Goal: Task Accomplishment & Management: Manage account settings

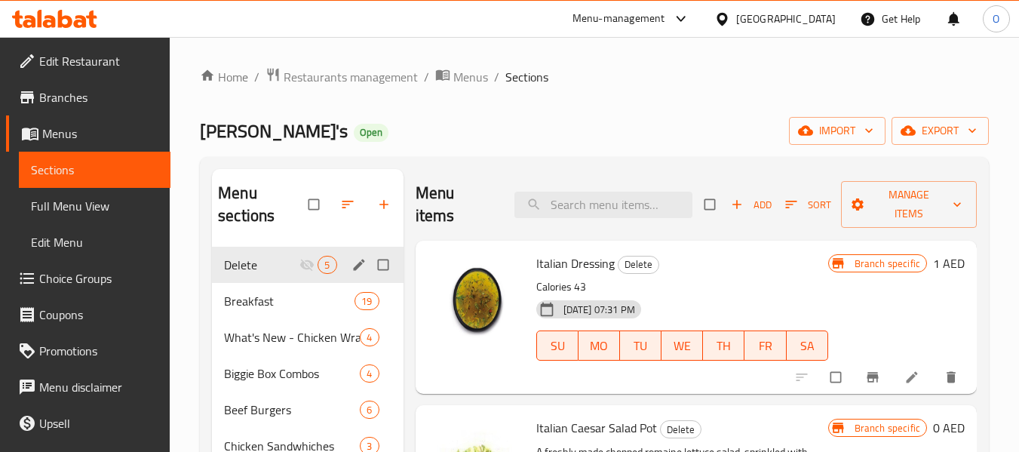
click at [381, 264] on input "Menu sections" at bounding box center [385, 264] width 32 height 29
checkbox input "true"
click at [315, 198] on icon "button" at bounding box center [313, 204] width 15 height 15
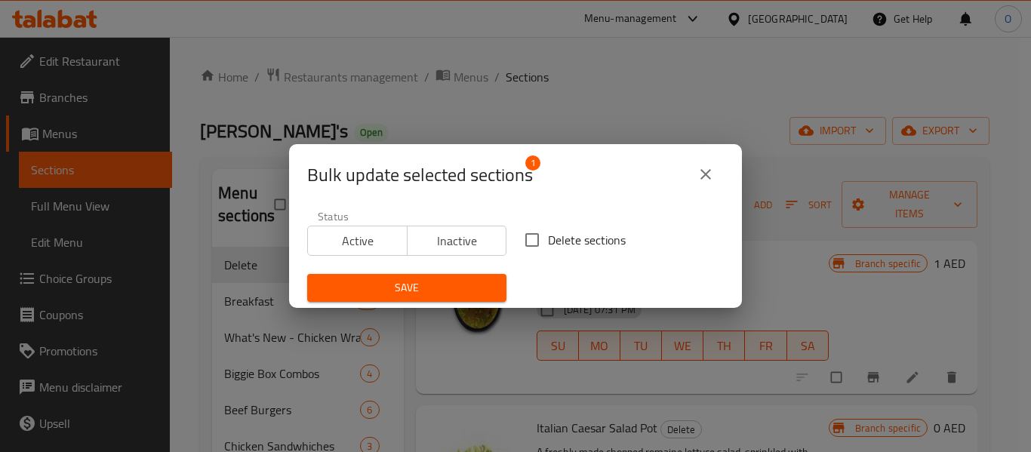
click at [572, 239] on span "Delete sections" at bounding box center [587, 240] width 78 height 18
click at [548, 239] on input "Delete sections" at bounding box center [532, 240] width 32 height 32
checkbox input "true"
click at [431, 297] on button "Save" at bounding box center [406, 288] width 199 height 28
